Goal: Information Seeking & Learning: Learn about a topic

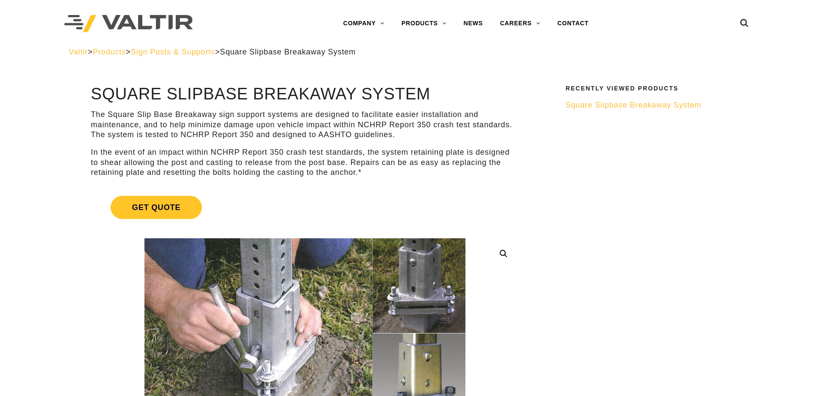
drag, startPoint x: 92, startPoint y: 92, endPoint x: 433, endPoint y: 95, distance: 341.4
copy h1 "Square Slipbase Breakaway System"
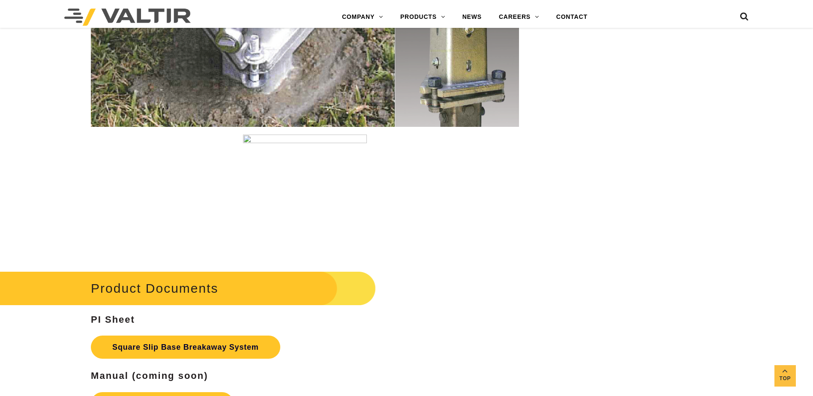
scroll to position [1414, 0]
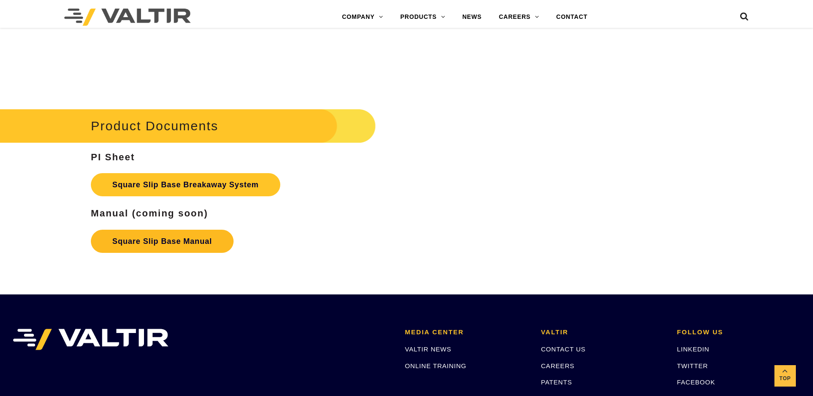
click at [207, 243] on link "Square Slip Base Manual" at bounding box center [162, 241] width 142 height 23
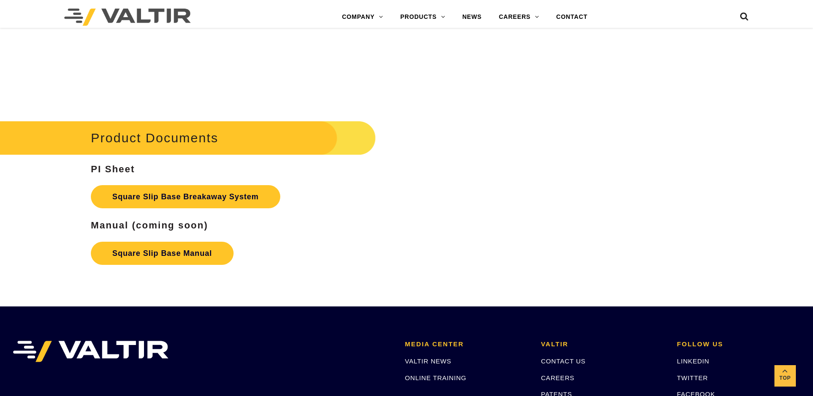
scroll to position [1398, 0]
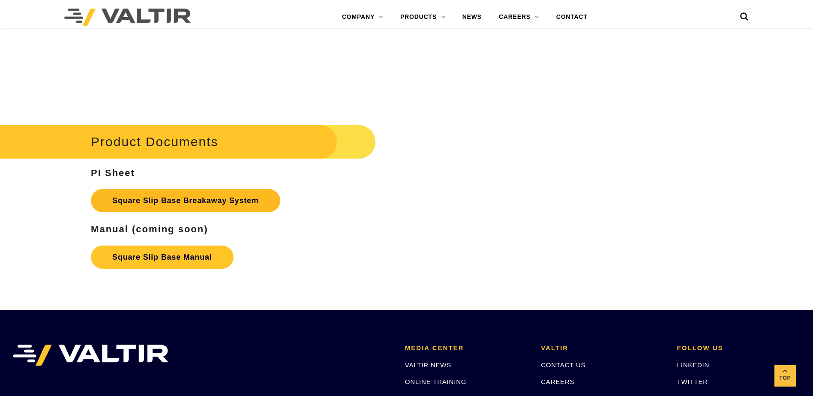
click at [186, 203] on link "Square Slip Base Breakaway System" at bounding box center [185, 200] width 189 height 23
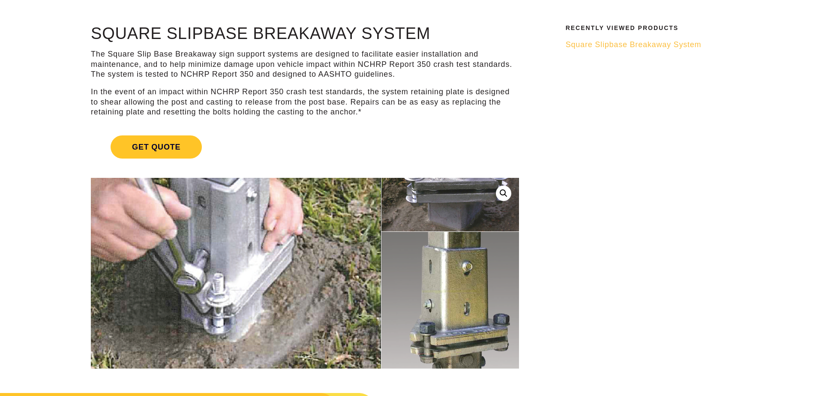
scroll to position [27, 0]
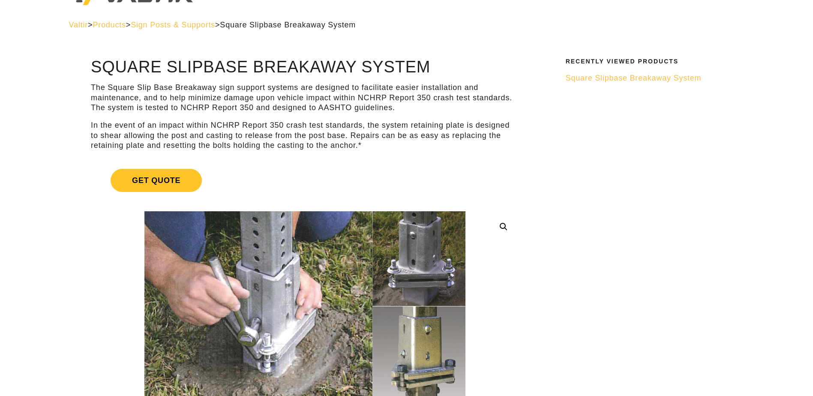
click at [582, 79] on span "Square Slipbase Breakaway System" at bounding box center [633, 78] width 136 height 9
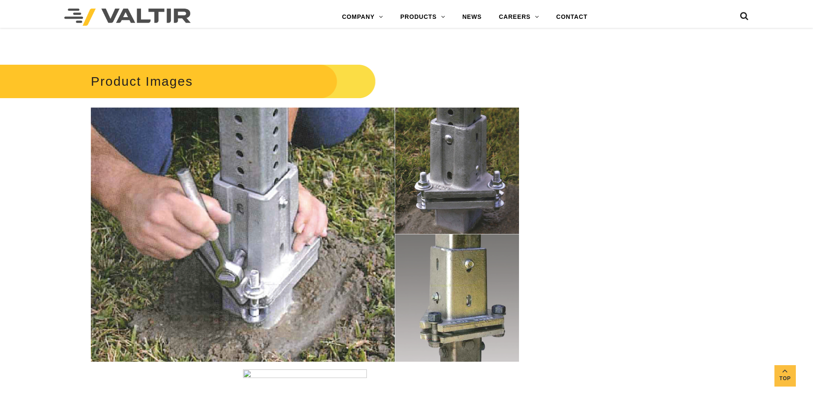
scroll to position [1157, 0]
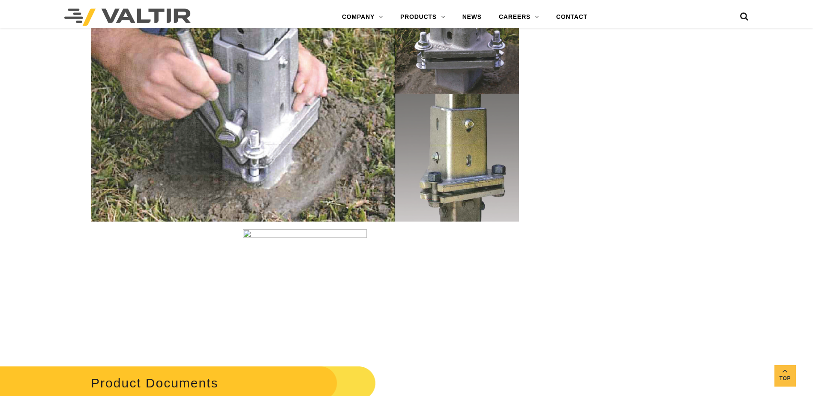
click at [268, 229] on div "Product Images" at bounding box center [305, 134] width 428 height 426
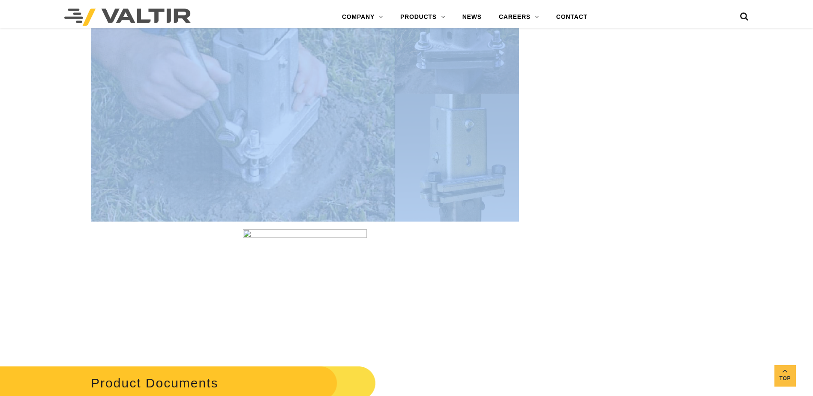
click at [268, 229] on div "Product Images" at bounding box center [305, 134] width 428 height 426
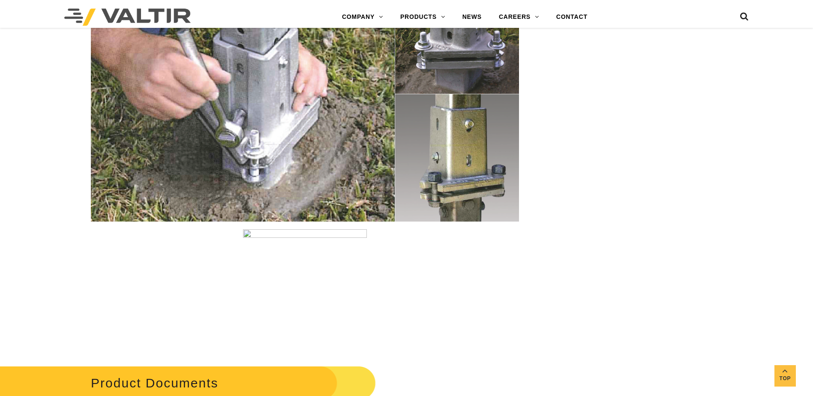
click at [268, 229] on div "Product Images" at bounding box center [305, 134] width 428 height 426
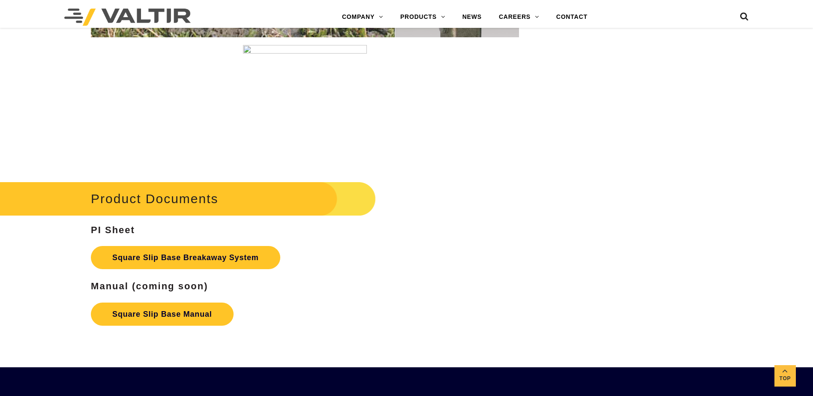
scroll to position [1456, 0]
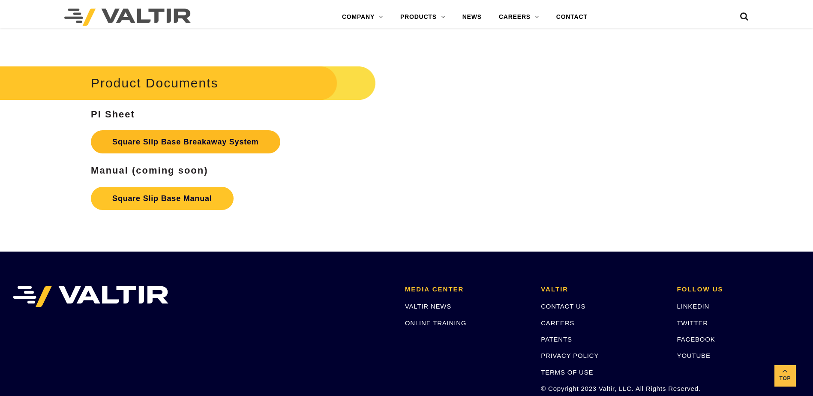
click at [230, 145] on link "Square Slip Base Breakaway System" at bounding box center [185, 141] width 189 height 23
